Goal: Information Seeking & Learning: Learn about a topic

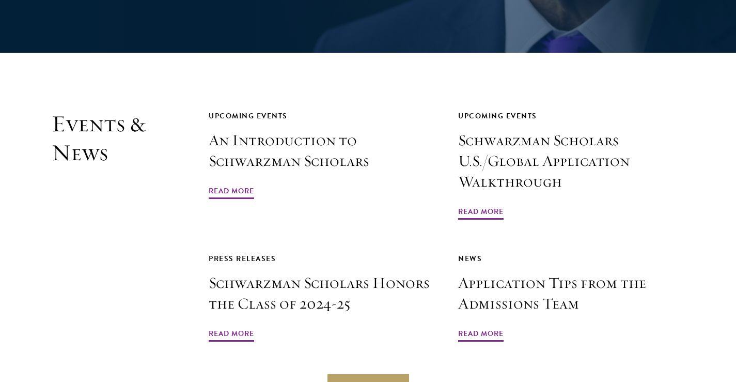
scroll to position [2387, 0]
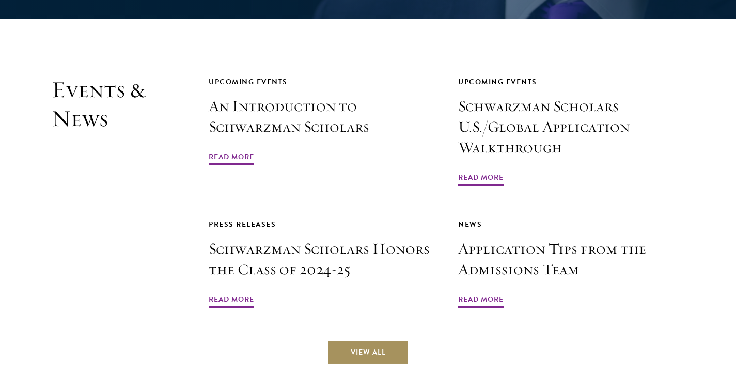
click at [360, 340] on link "View All" at bounding box center [369, 352] width 82 height 25
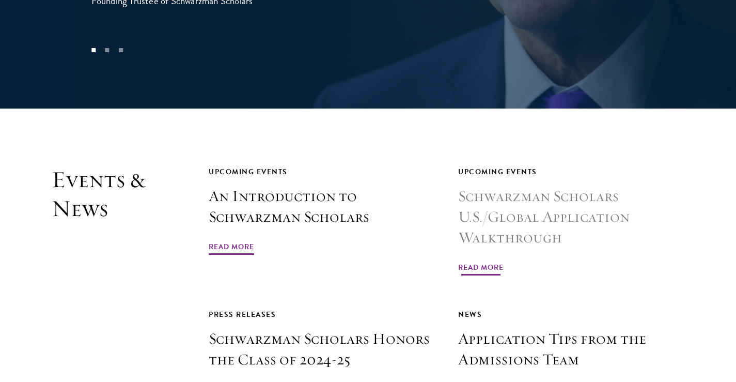
scroll to position [2413, 0]
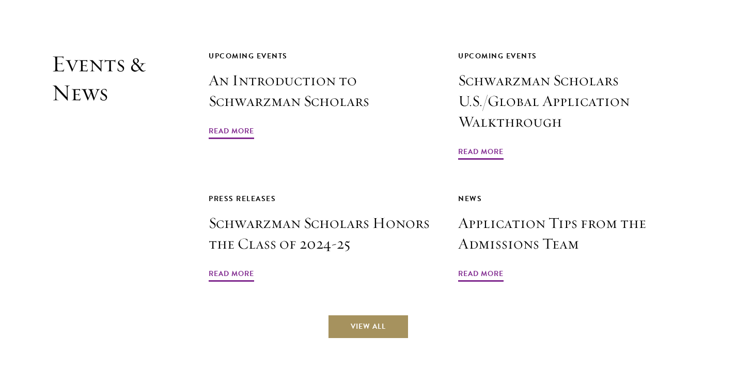
click at [366, 314] on link "View All" at bounding box center [369, 326] width 82 height 25
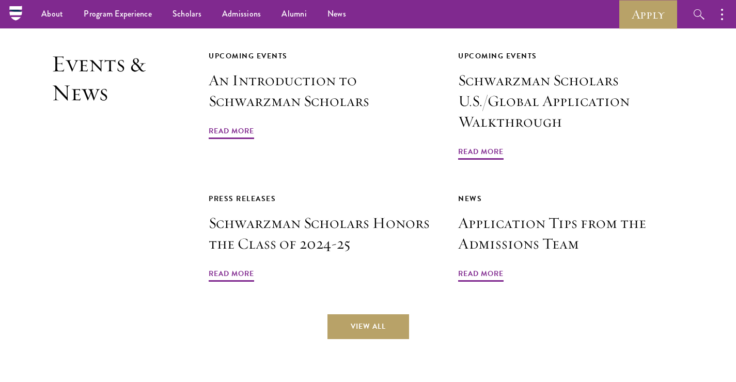
scroll to position [2366, 0]
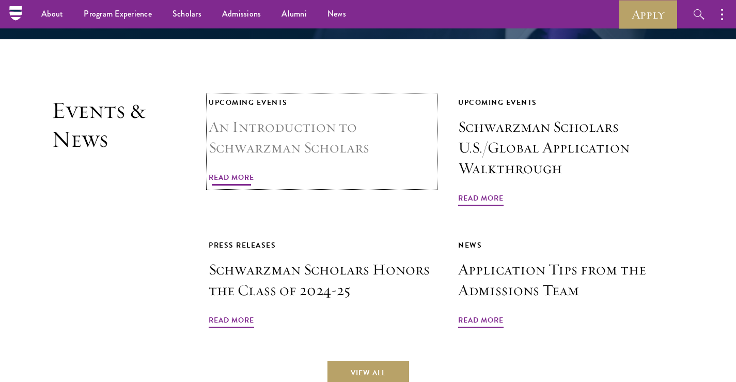
click at [222, 171] on span "Read More" at bounding box center [231, 179] width 45 height 16
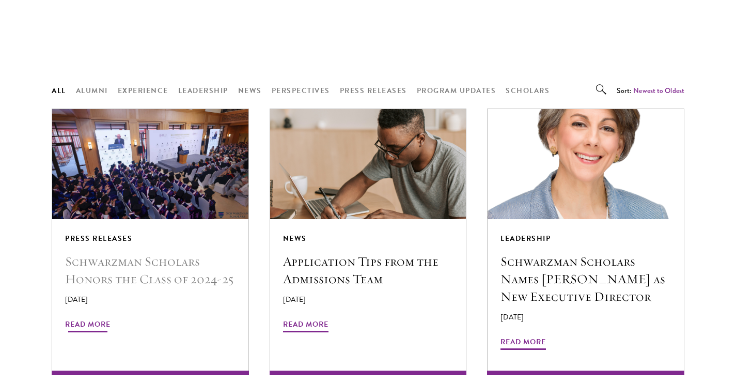
scroll to position [827, 0]
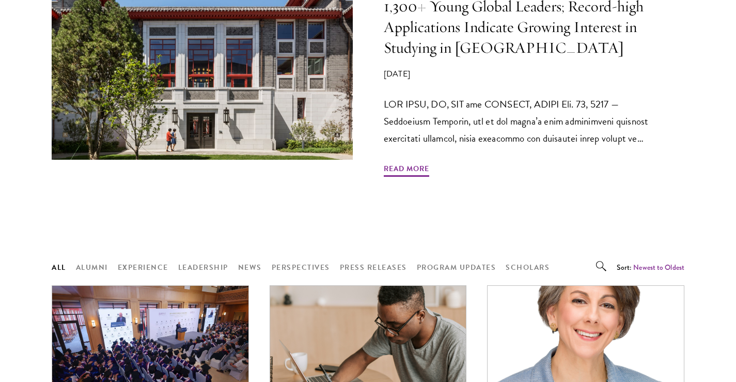
scroll to position [630, 0]
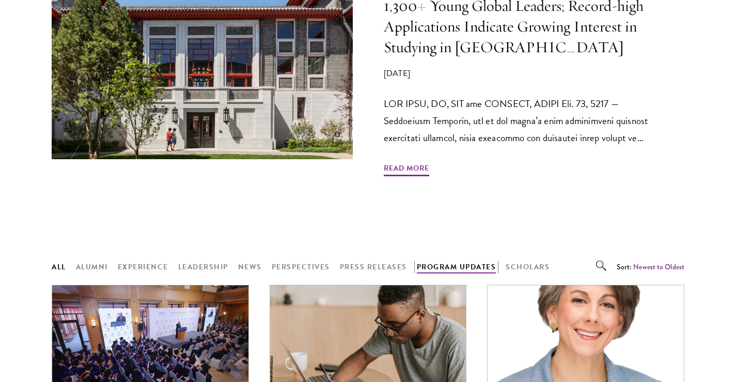
click at [473, 268] on button "Program Updates" at bounding box center [457, 266] width 80 height 13
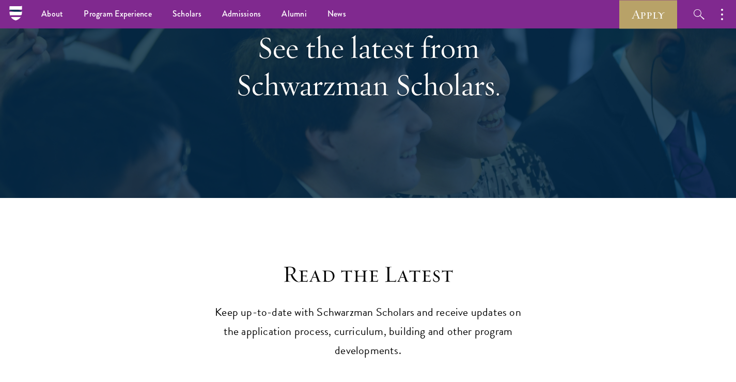
scroll to position [0, 0]
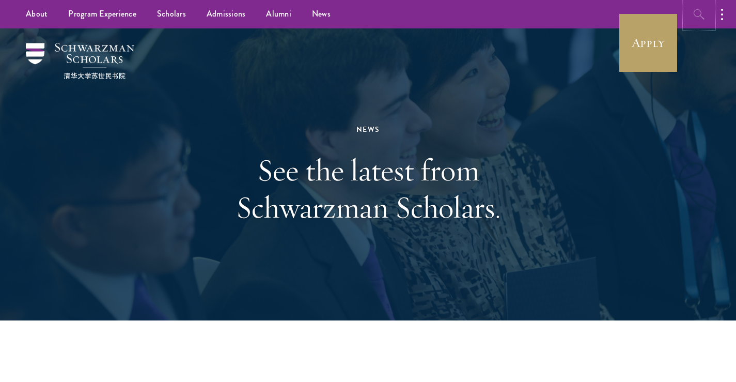
click at [705, 13] on icon "button" at bounding box center [700, 14] width 12 height 12
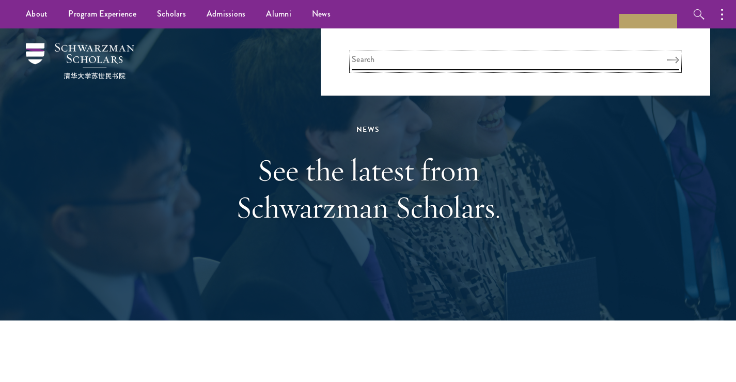
click at [585, 56] on input "search" at bounding box center [516, 61] width 328 height 17
type input "upcoming events"
click at [667, 56] on button "Search" at bounding box center [673, 59] width 12 height 7
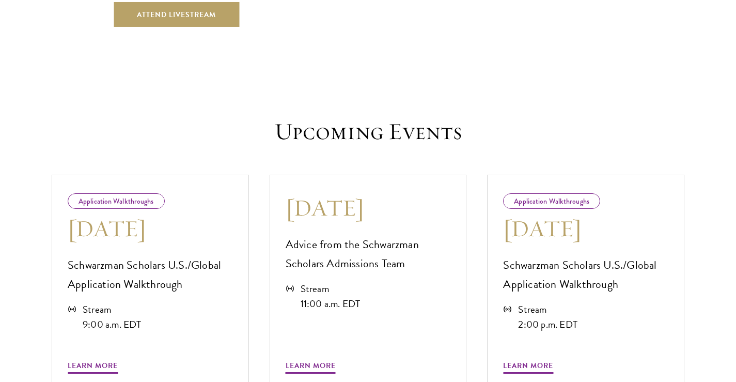
scroll to position [514, 0]
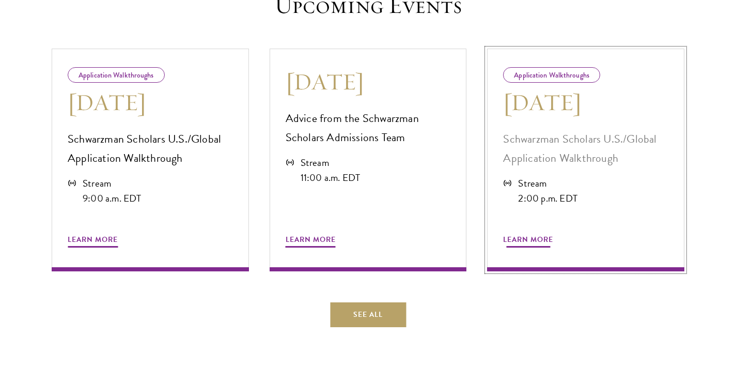
click at [556, 75] on div "Application Walkthroughs" at bounding box center [551, 75] width 97 height 16
